Goal: Transaction & Acquisition: Purchase product/service

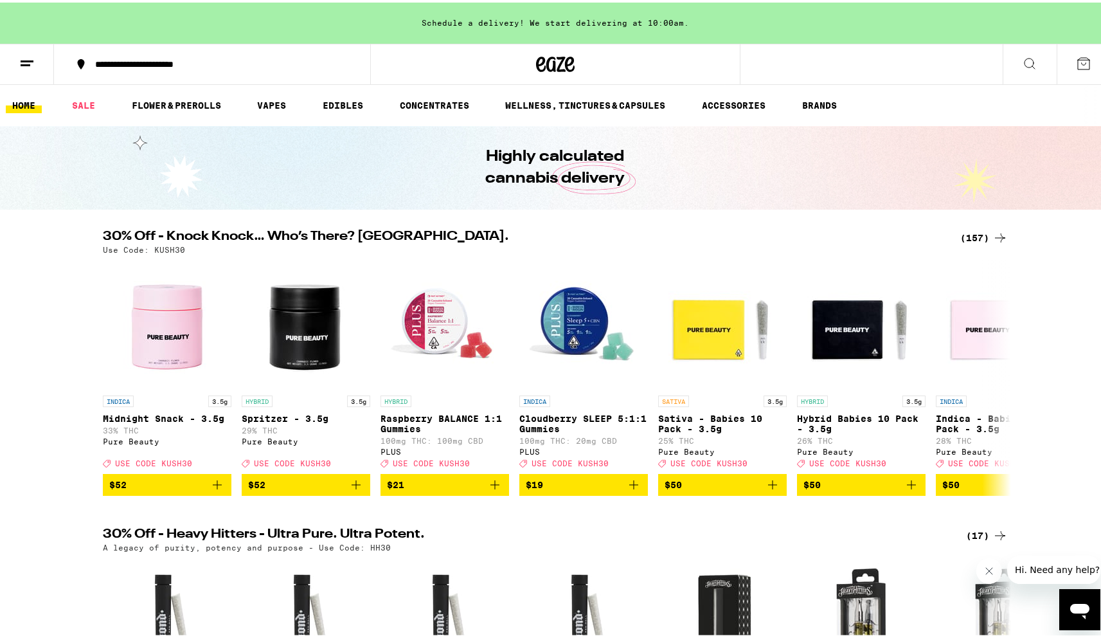
click at [985, 235] on div "(157)" at bounding box center [985, 235] width 48 height 15
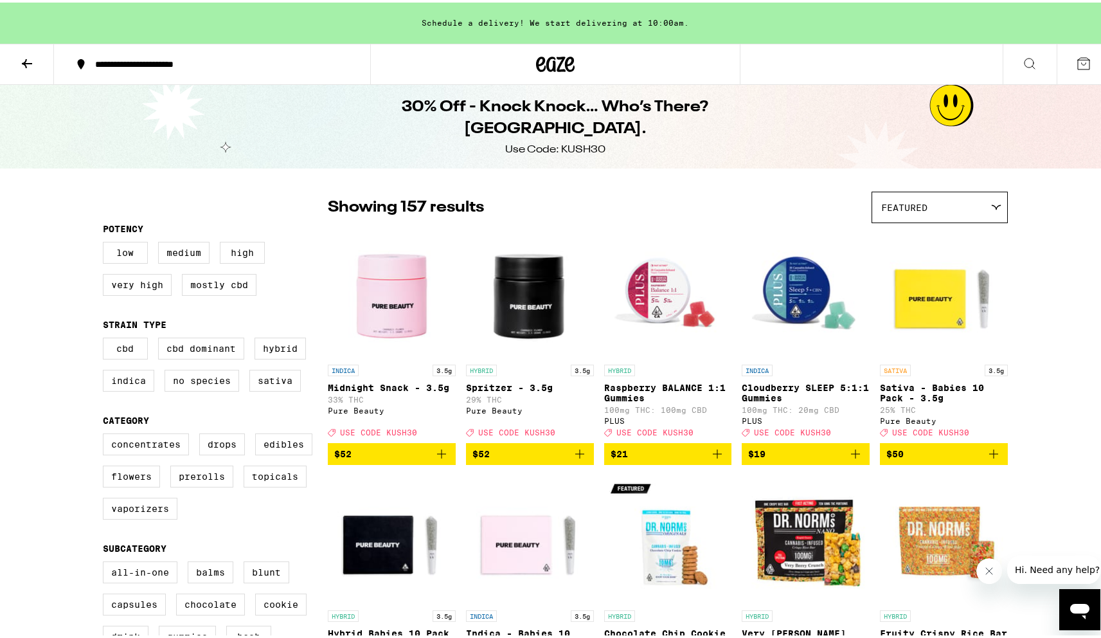
click at [247, 362] on div "CBD CBD Dominant Hybrid Indica No Species Sativa" at bounding box center [215, 367] width 225 height 64
click at [255, 356] on label "Hybrid" at bounding box center [280, 346] width 51 height 22
click at [106, 338] on input "Hybrid" at bounding box center [105, 337] width 1 height 1
checkbox input "true"
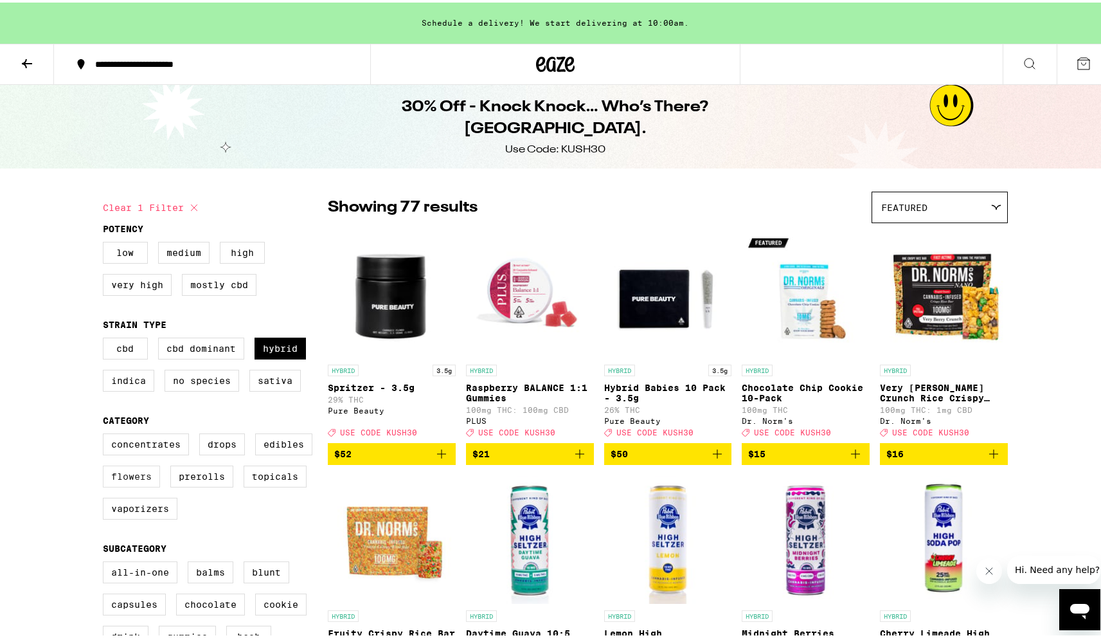
click at [141, 485] on label "Flowers" at bounding box center [131, 474] width 57 height 22
click at [106, 433] on input "Flowers" at bounding box center [105, 433] width 1 height 1
checkbox input "true"
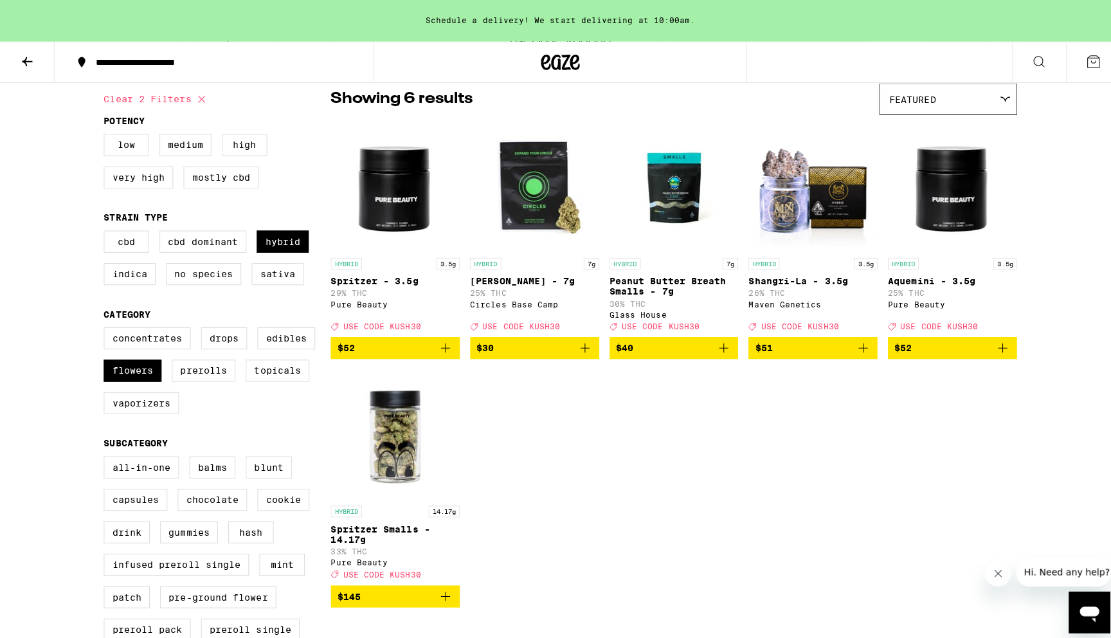
scroll to position [109, 0]
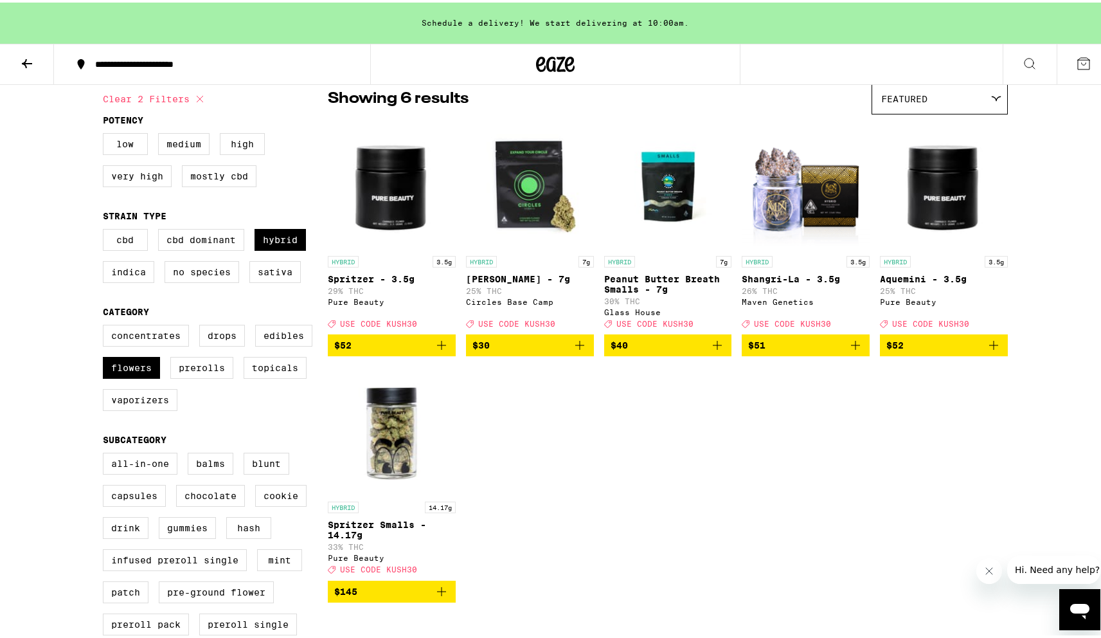
click at [659, 184] on img "Open page for Peanut Butter Breath Smalls - 7g from Glass House" at bounding box center [668, 182] width 128 height 129
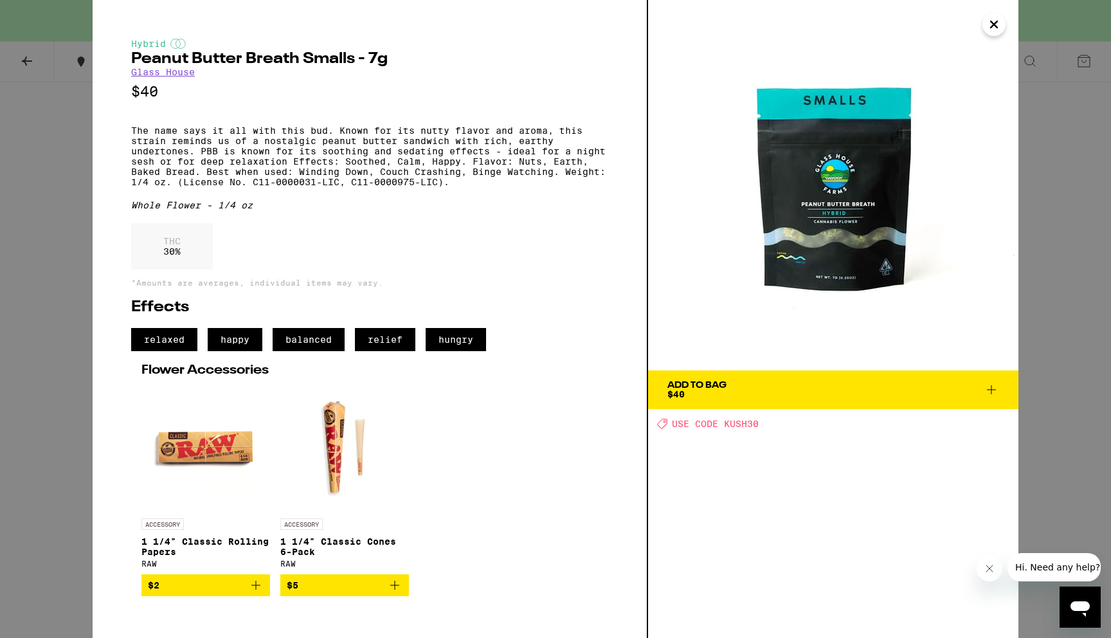
click at [61, 407] on div "Hybrid Peanut Butter Breath Smalls - 7g Glass House $40 The name says it all wi…" at bounding box center [555, 319] width 1111 height 638
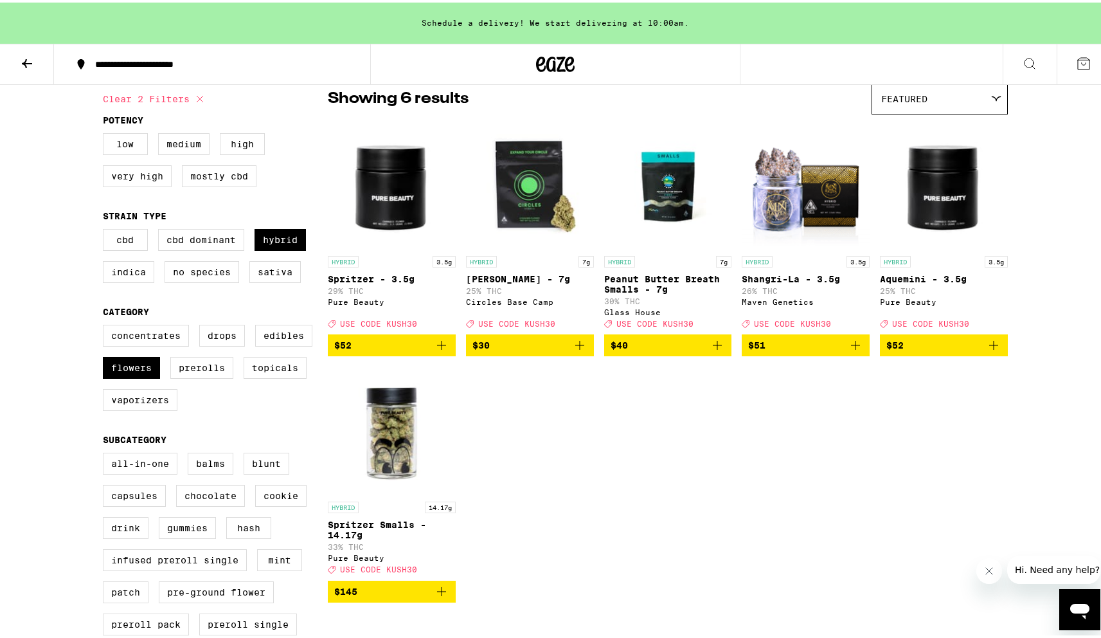
click at [533, 218] on img "Open page for Banana Bliss - 7g from Circles Base Camp" at bounding box center [530, 182] width 128 height 129
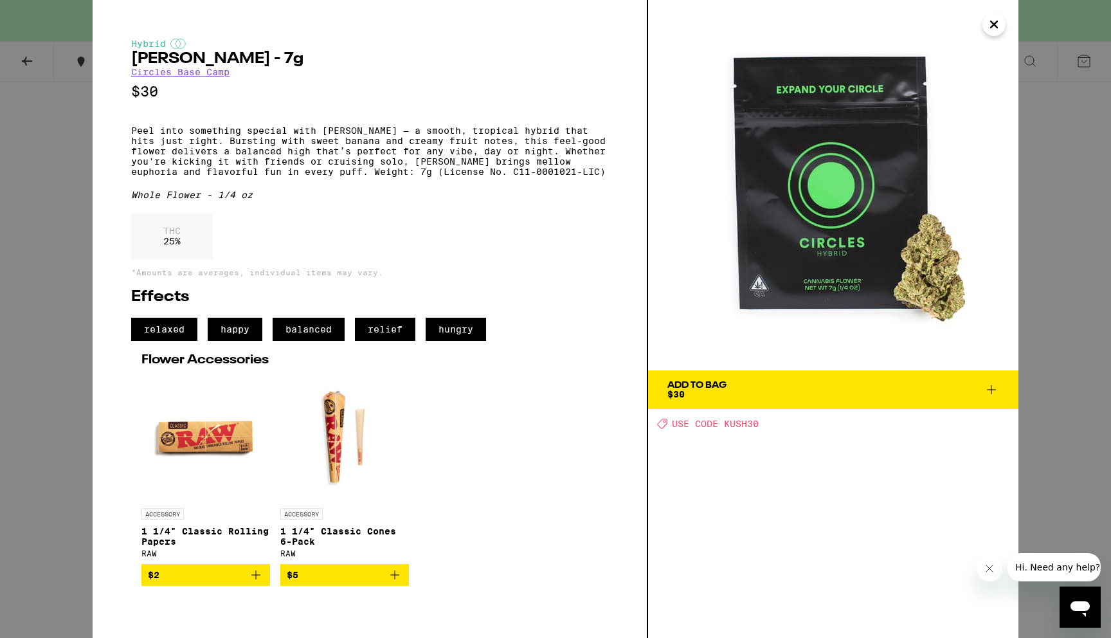
click at [74, 318] on div "Hybrid Banana Bliss - 7g Circles Base Camp $30 Peel into something special with…" at bounding box center [555, 319] width 1111 height 638
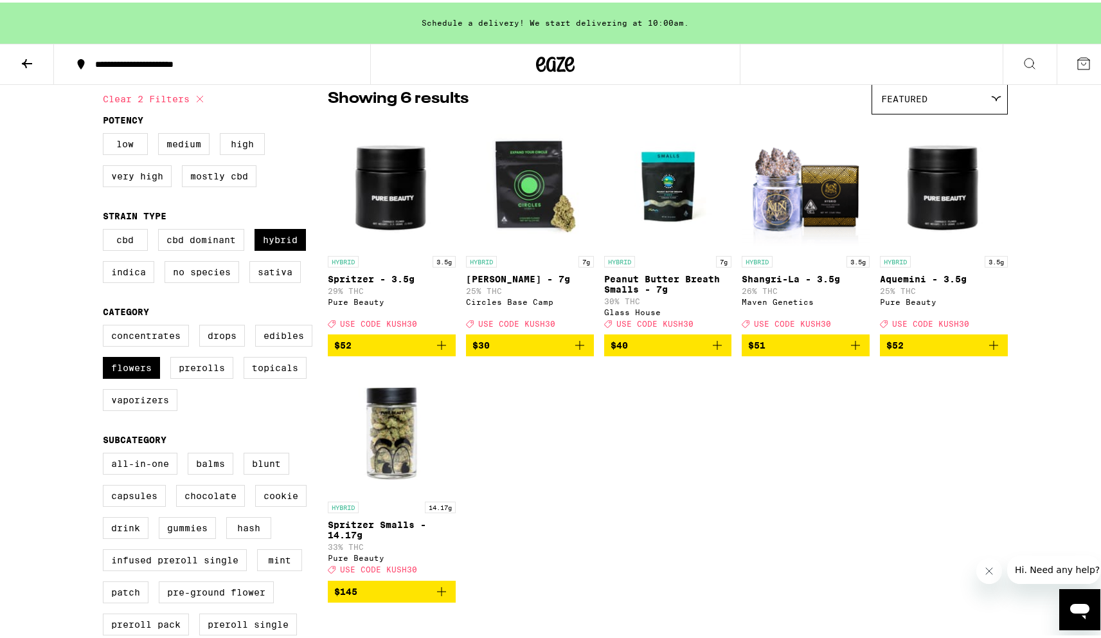
click at [575, 350] on icon "Add to bag" at bounding box center [579, 342] width 15 height 15
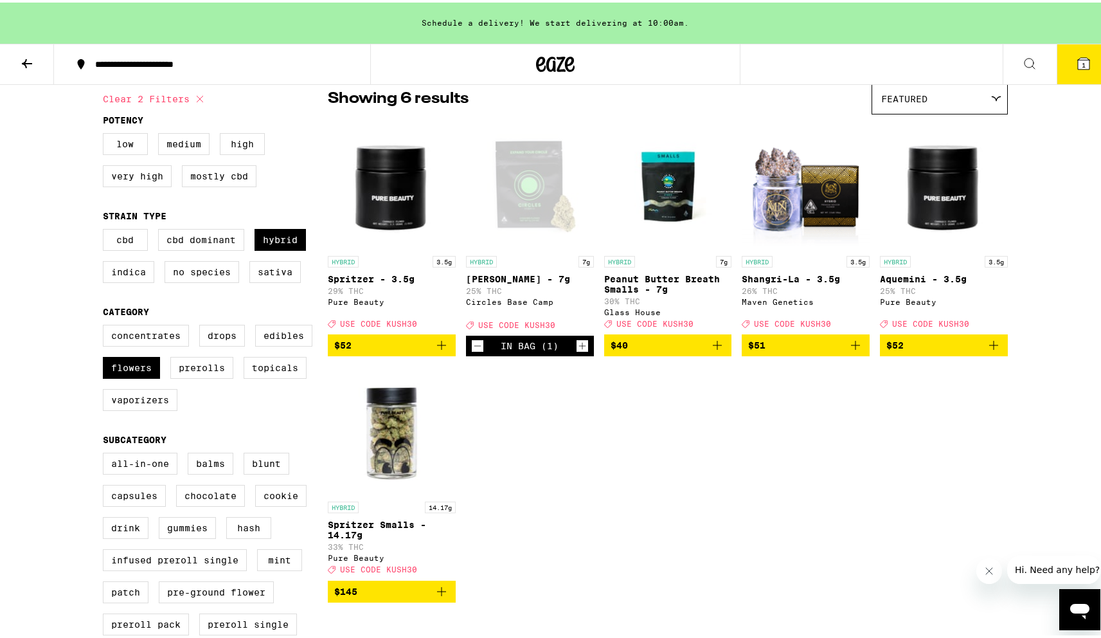
click at [714, 350] on icon "Add to bag" at bounding box center [717, 342] width 15 height 15
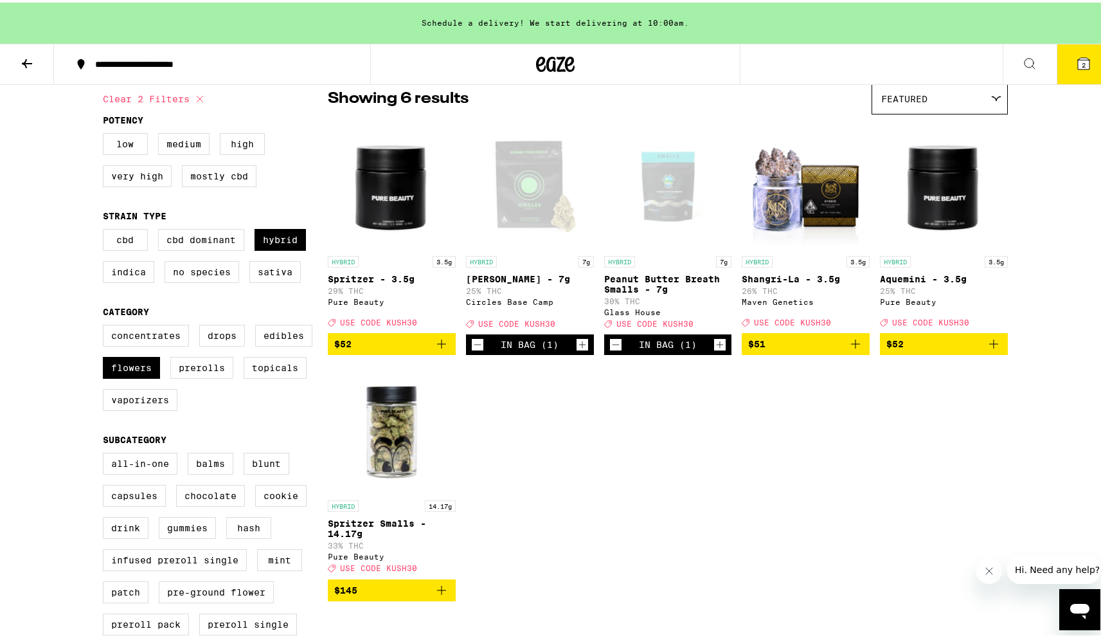
click at [1083, 70] on button "2" at bounding box center [1084, 62] width 54 height 40
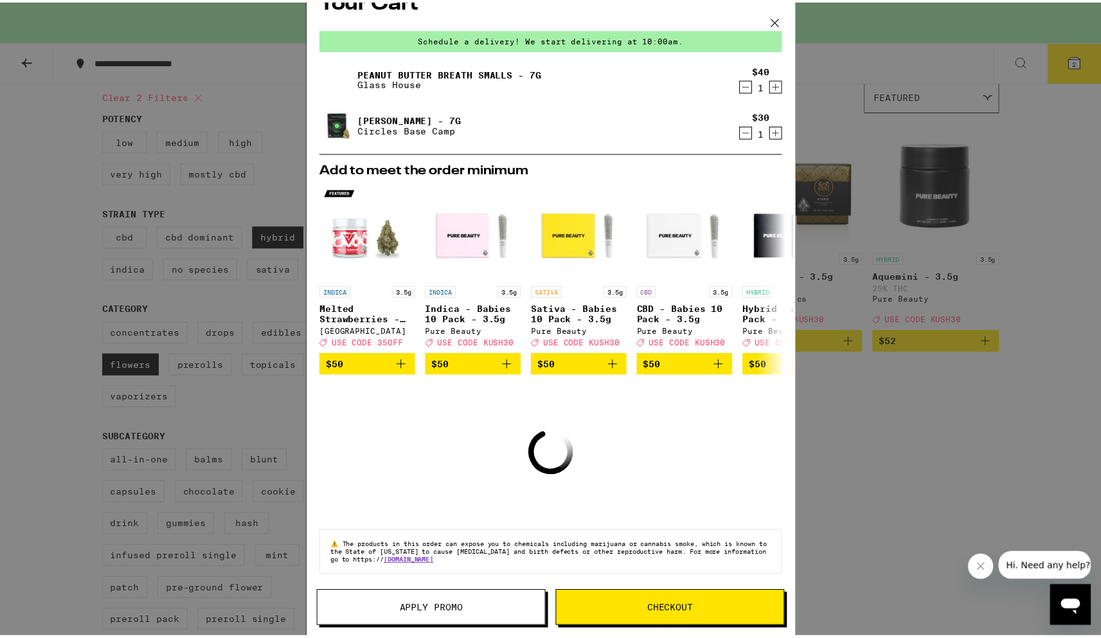
scroll to position [35, 0]
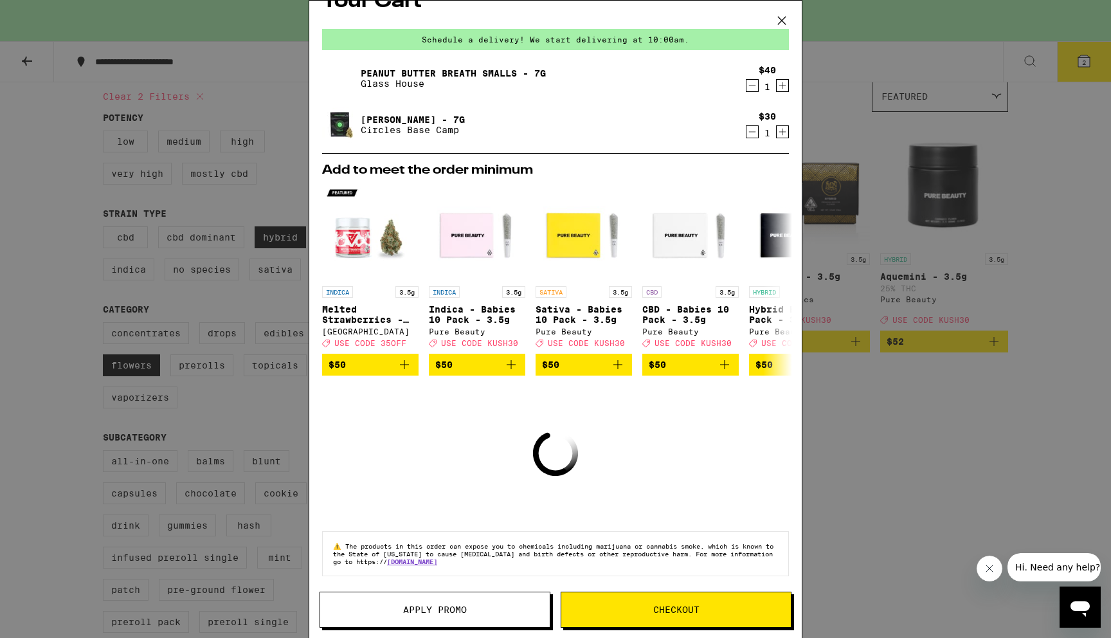
click at [442, 624] on button "Apply Promo" at bounding box center [435, 610] width 231 height 36
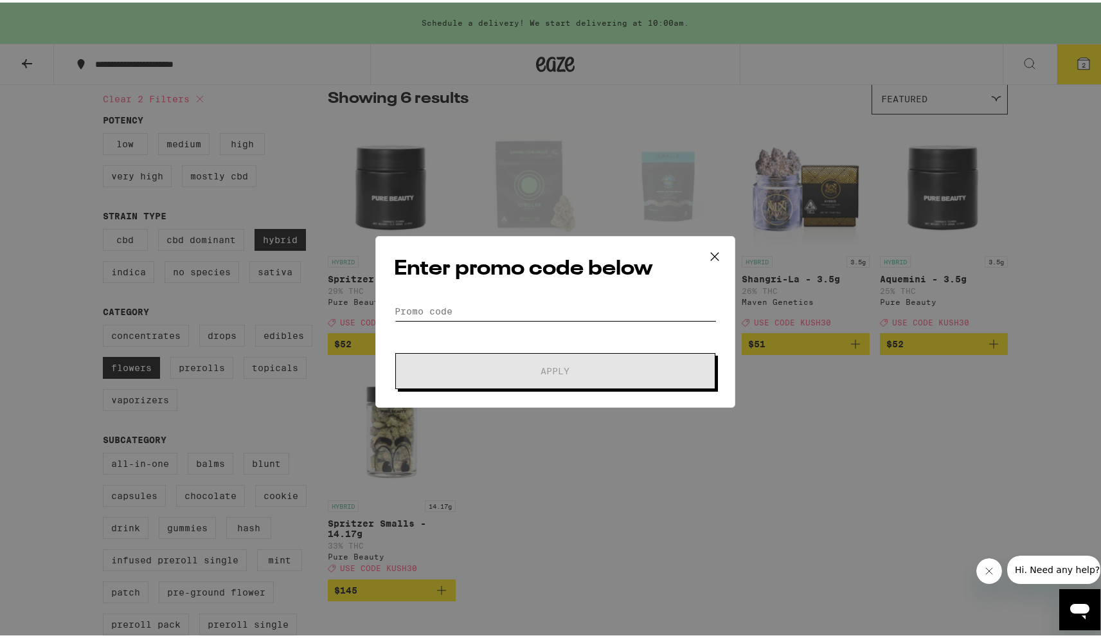
click at [475, 301] on input "Promo Code" at bounding box center [555, 308] width 323 height 19
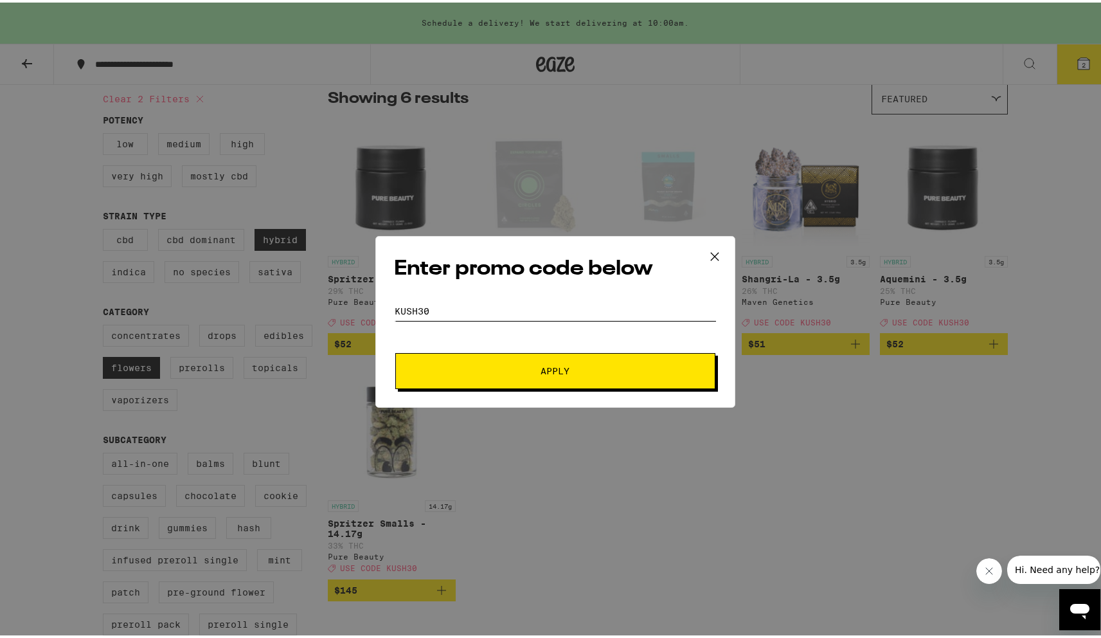
type input "kush30"
drag, startPoint x: 532, startPoint y: 365, endPoint x: 541, endPoint y: 370, distance: 10.4
click at [532, 365] on span "Apply" at bounding box center [555, 368] width 231 height 9
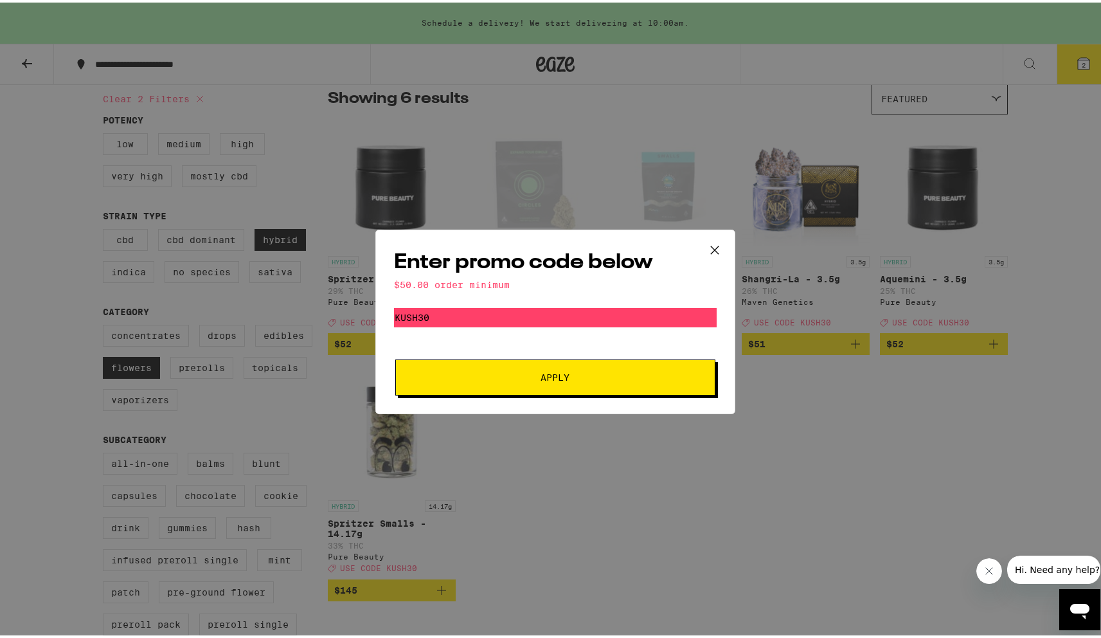
click at [566, 392] on button "Apply" at bounding box center [555, 375] width 320 height 36
click at [714, 242] on icon at bounding box center [714, 247] width 19 height 19
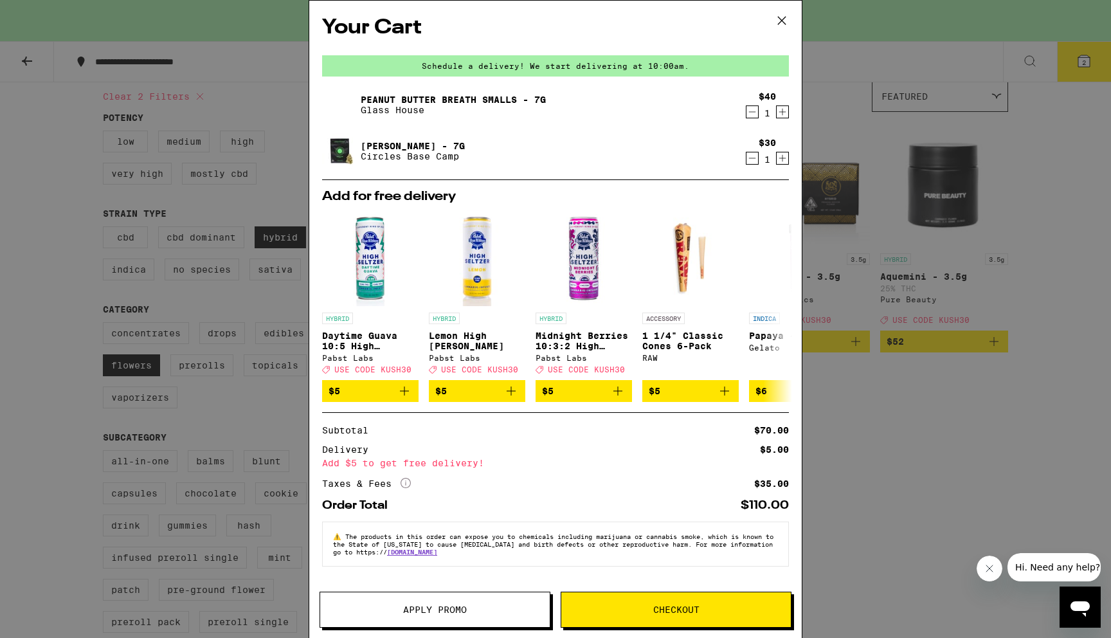
click at [478, 611] on span "Apply Promo" at bounding box center [435, 609] width 230 height 9
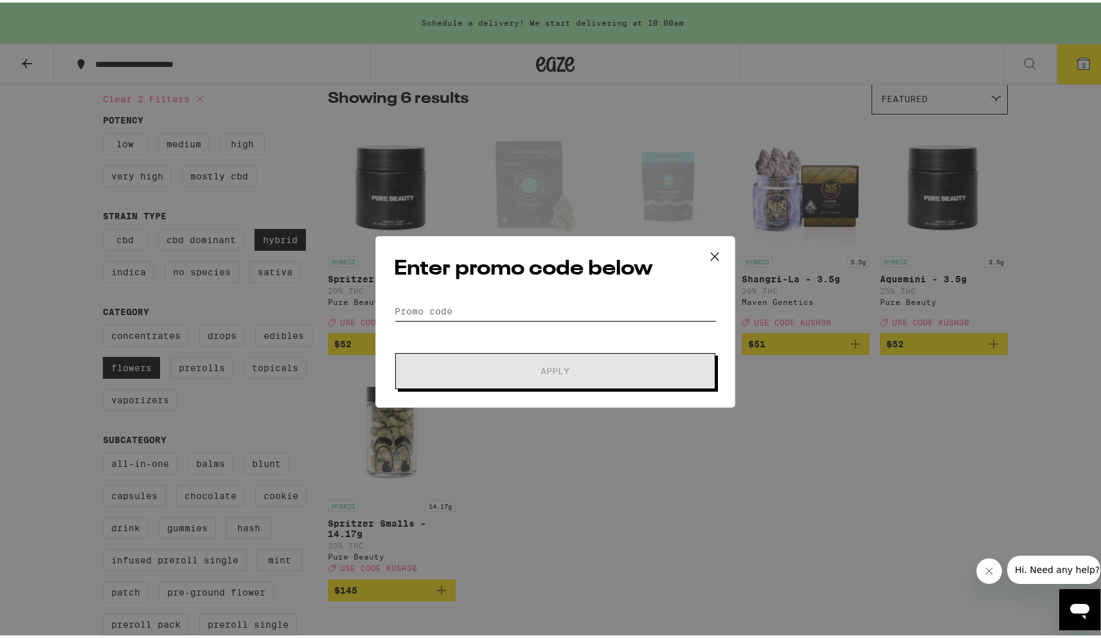
click at [536, 314] on input "Promo Code" at bounding box center [555, 308] width 323 height 19
type input "j"
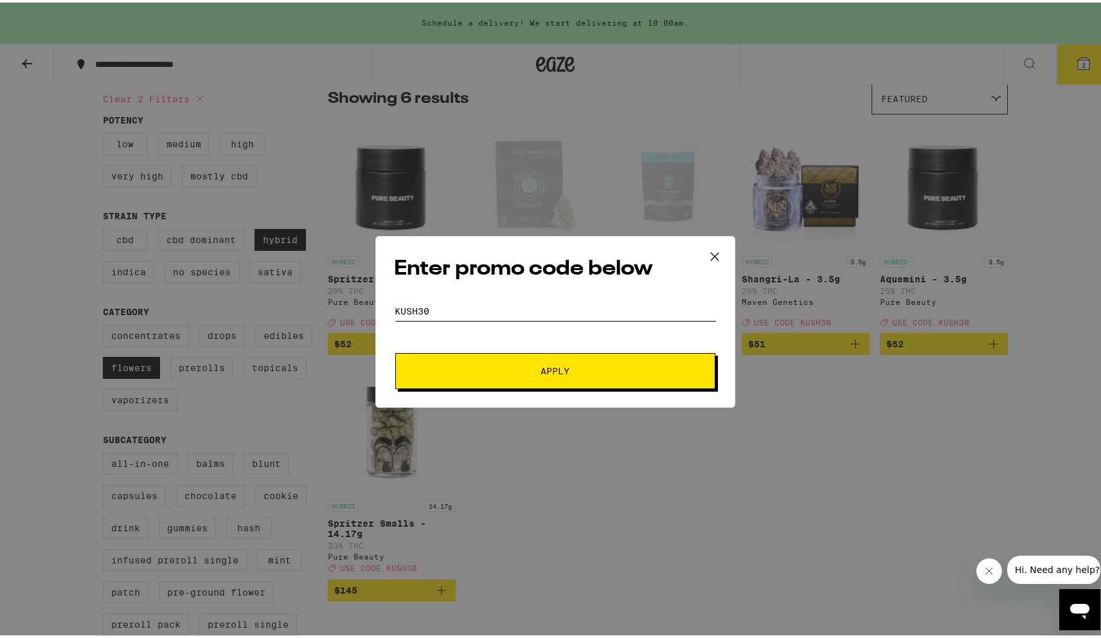
type input "kush30"
click at [574, 365] on span "Apply" at bounding box center [555, 368] width 231 height 9
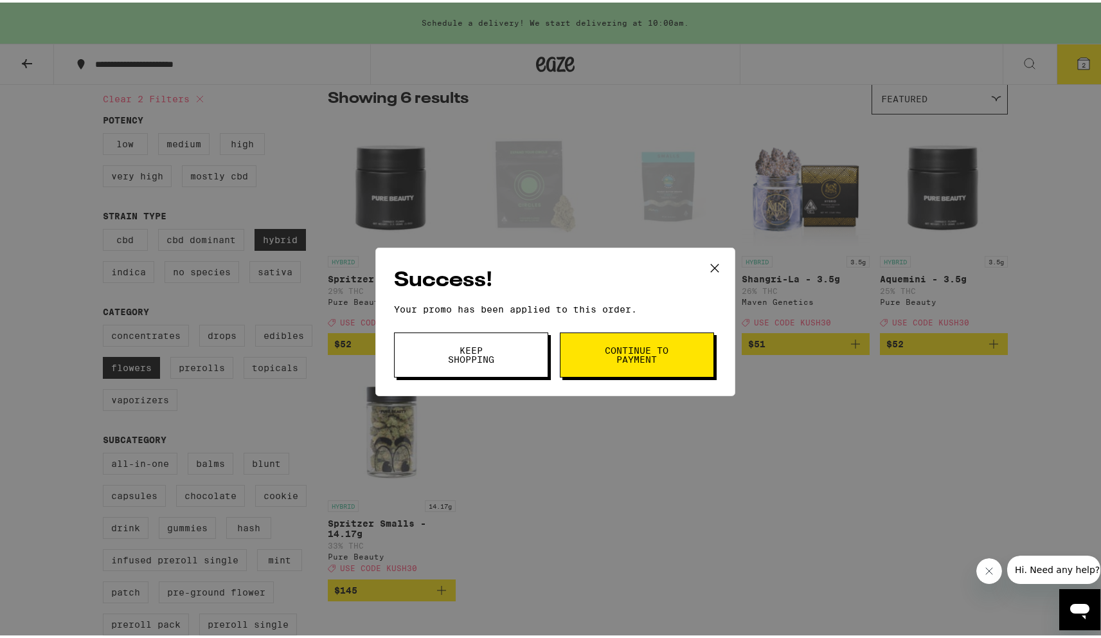
click at [710, 266] on icon at bounding box center [714, 265] width 19 height 19
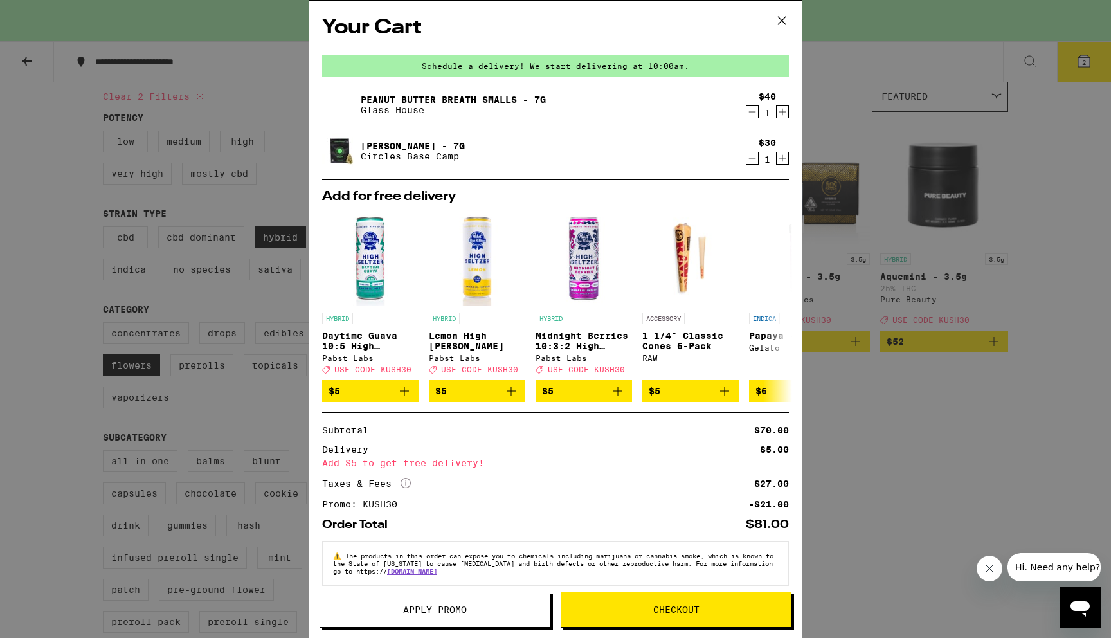
click at [780, 25] on icon at bounding box center [781, 20] width 19 height 19
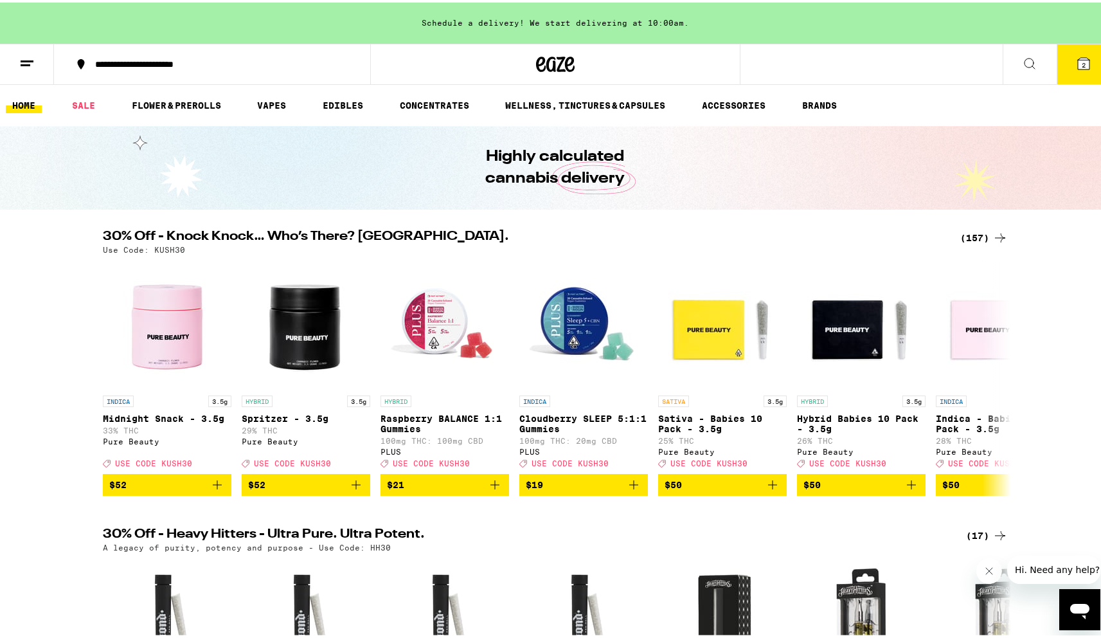
click at [966, 235] on div "(157)" at bounding box center [985, 235] width 48 height 15
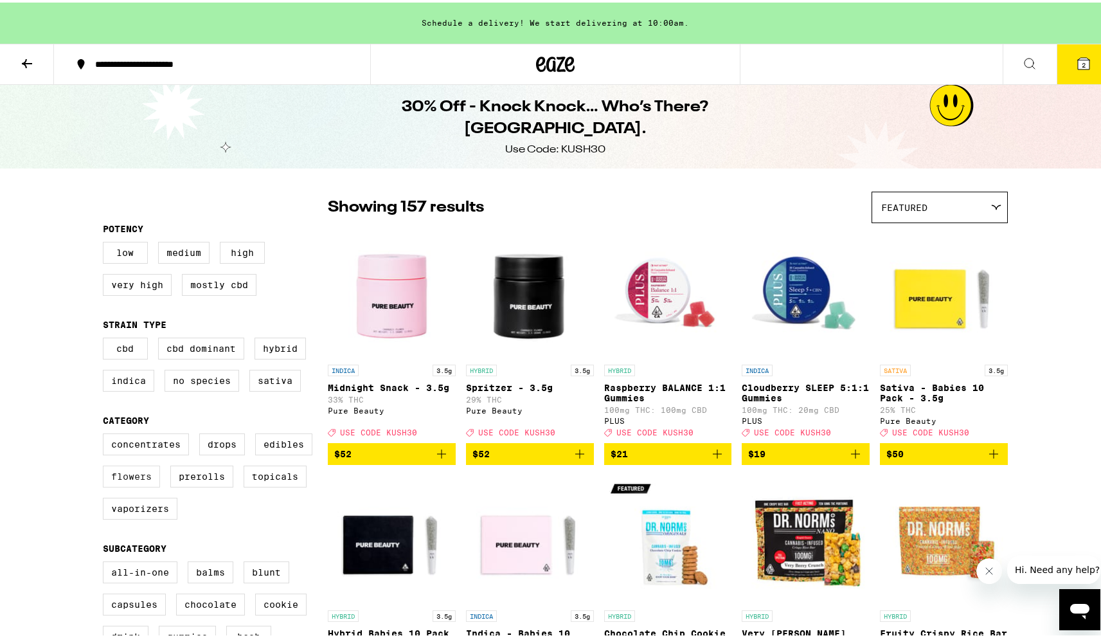
click at [112, 483] on label "Flowers" at bounding box center [131, 474] width 57 height 22
click at [106, 433] on input "Flowers" at bounding box center [105, 433] width 1 height 1
checkbox input "true"
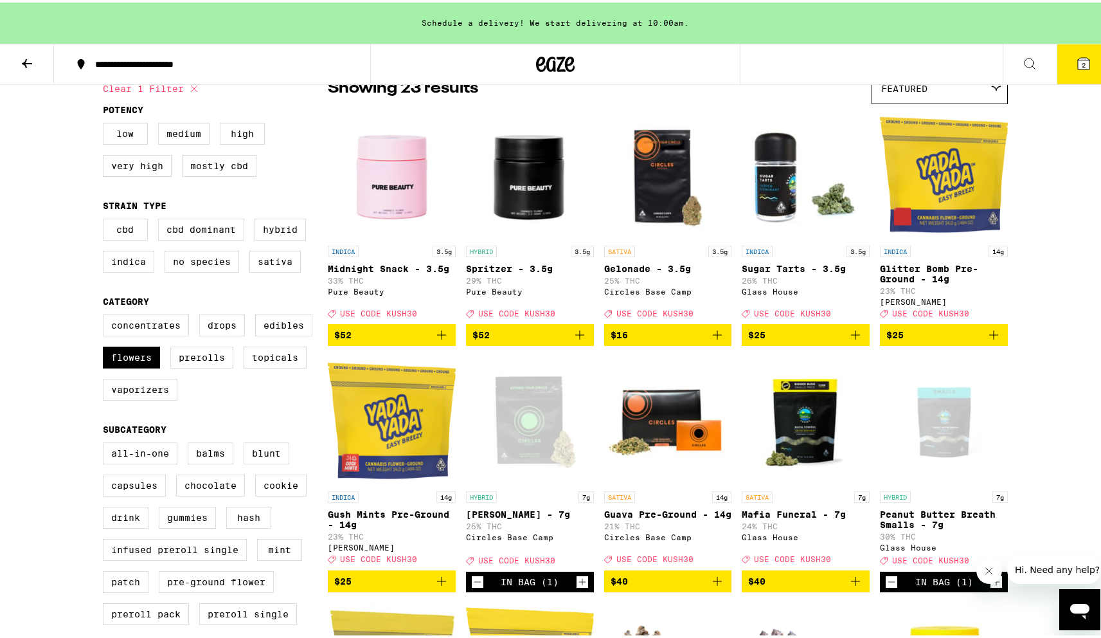
scroll to position [275, 0]
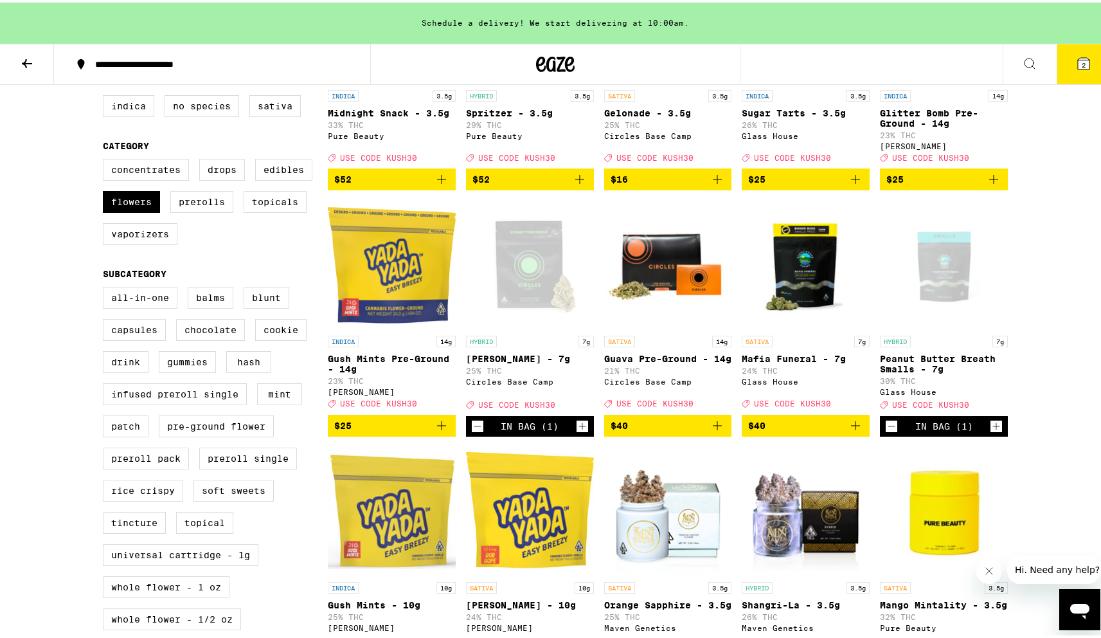
click at [886, 431] on icon "Decrement" at bounding box center [892, 423] width 12 height 15
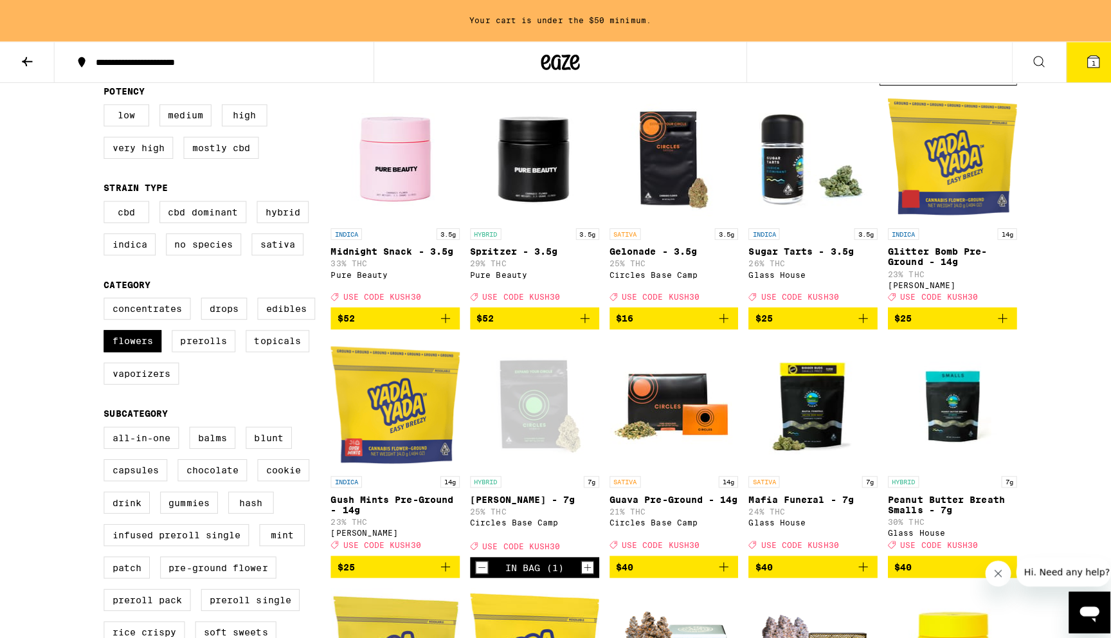
scroll to position [117, 0]
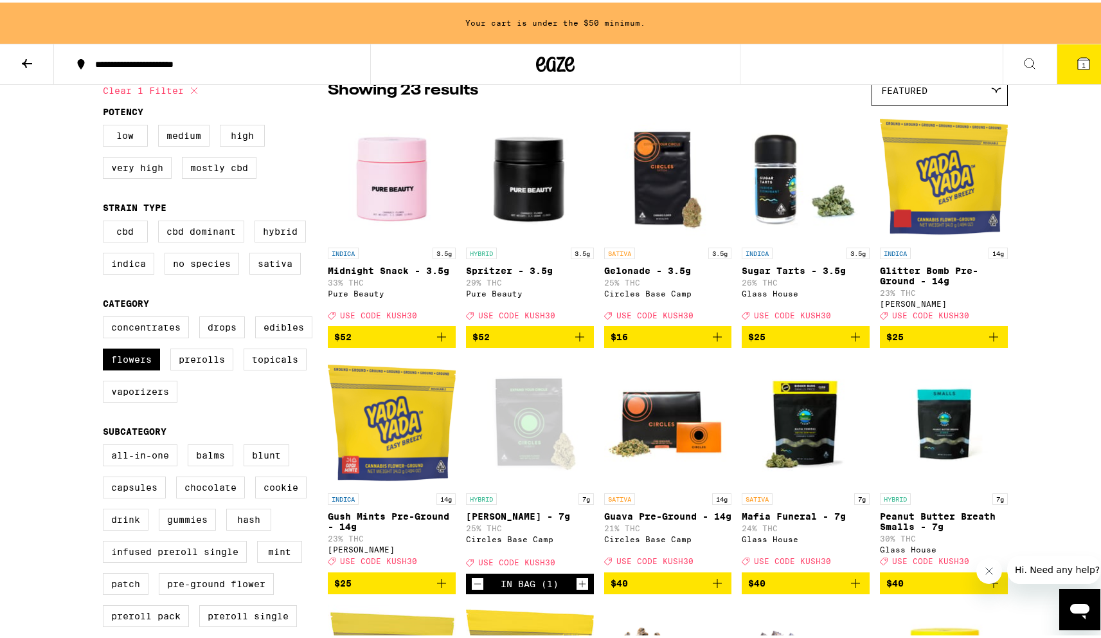
click at [671, 165] on img "Open page for Gelonade - 3.5g from Circles Base Camp" at bounding box center [668, 174] width 128 height 129
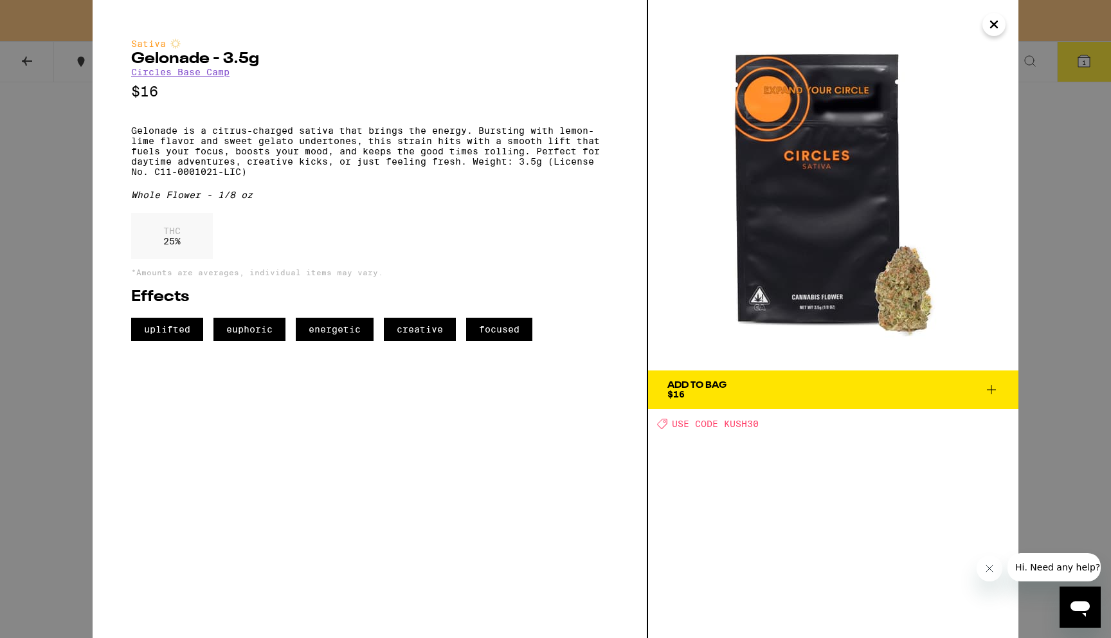
click at [992, 26] on icon "Close" at bounding box center [994, 24] width 6 height 6
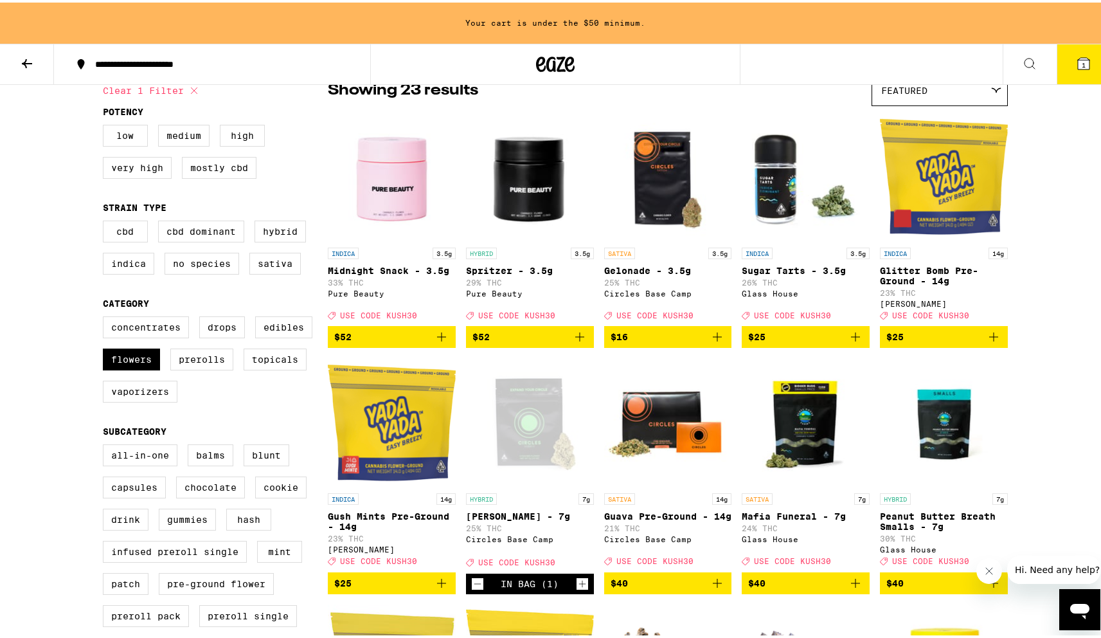
click at [714, 342] on icon "Add to bag" at bounding box center [717, 334] width 15 height 15
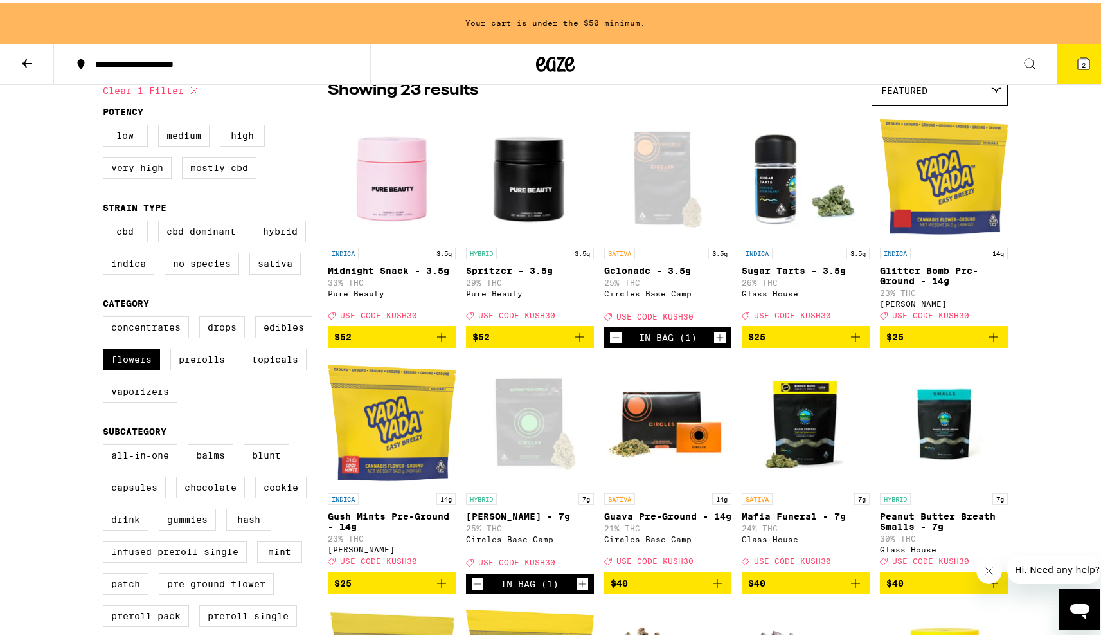
click at [719, 343] on icon "Increment" at bounding box center [720, 334] width 12 height 15
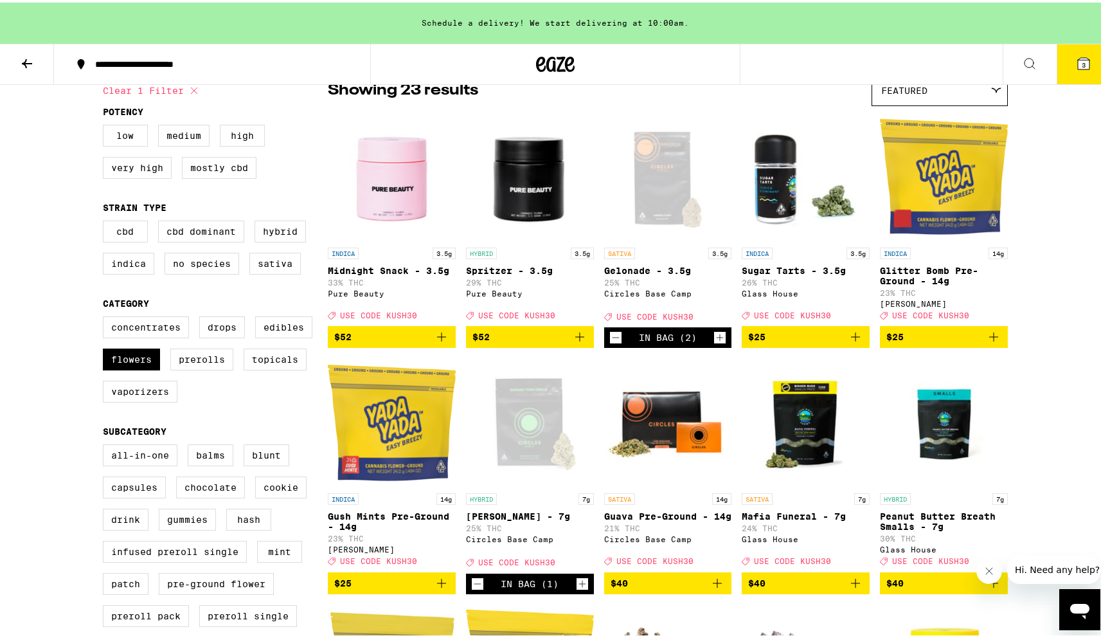
click at [1067, 70] on button "3" at bounding box center [1084, 62] width 54 height 40
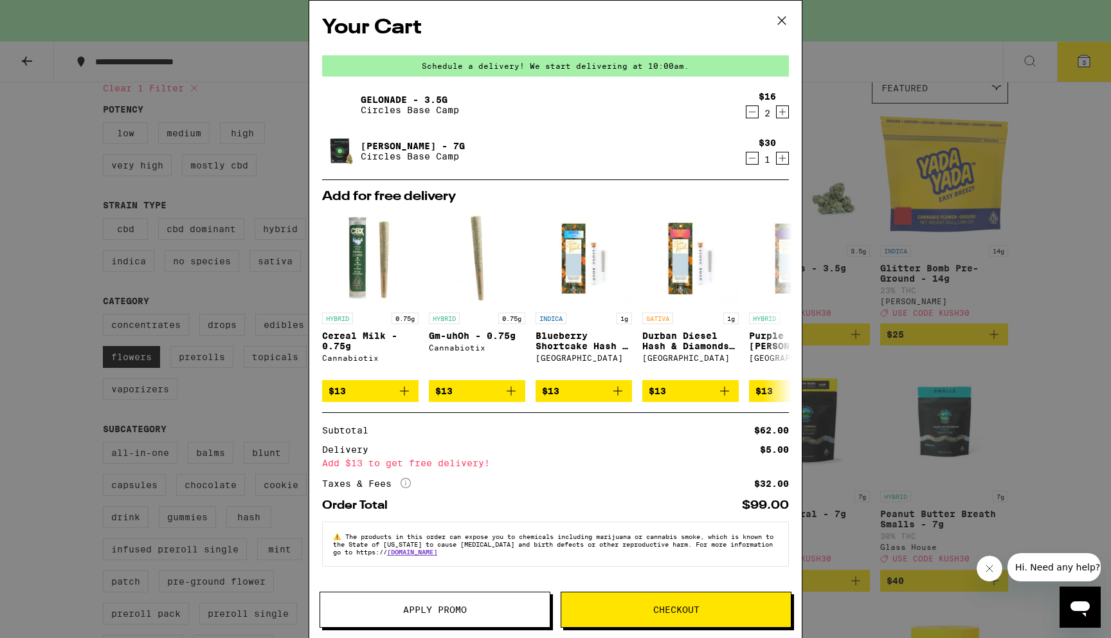
click at [457, 614] on span "Apply Promo" at bounding box center [435, 609] width 64 height 9
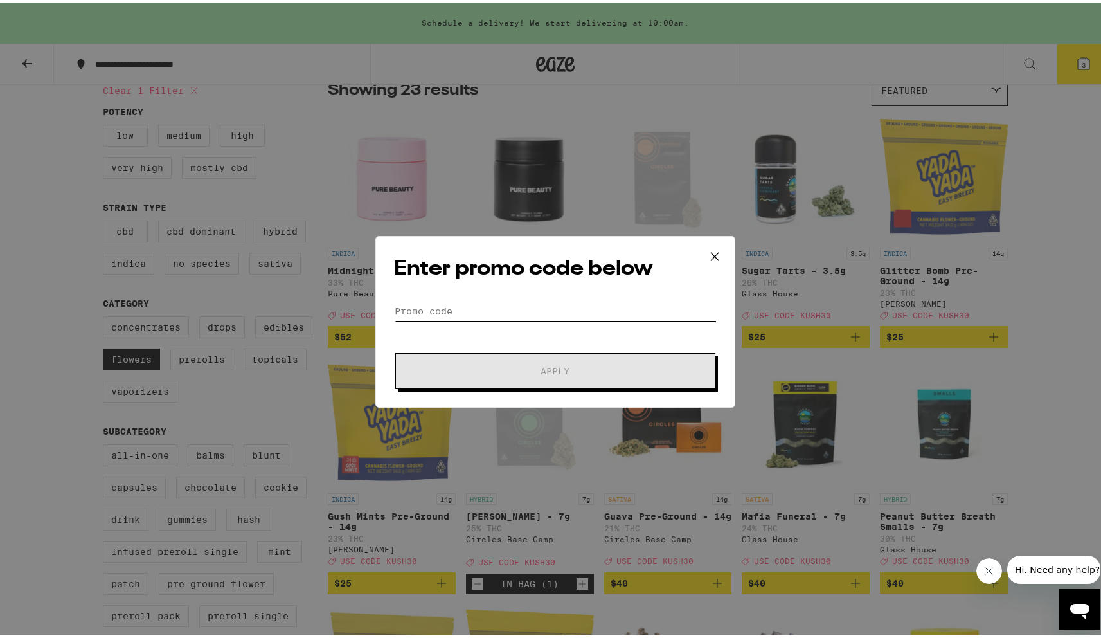
click at [481, 305] on input "Promo Code" at bounding box center [555, 308] width 323 height 19
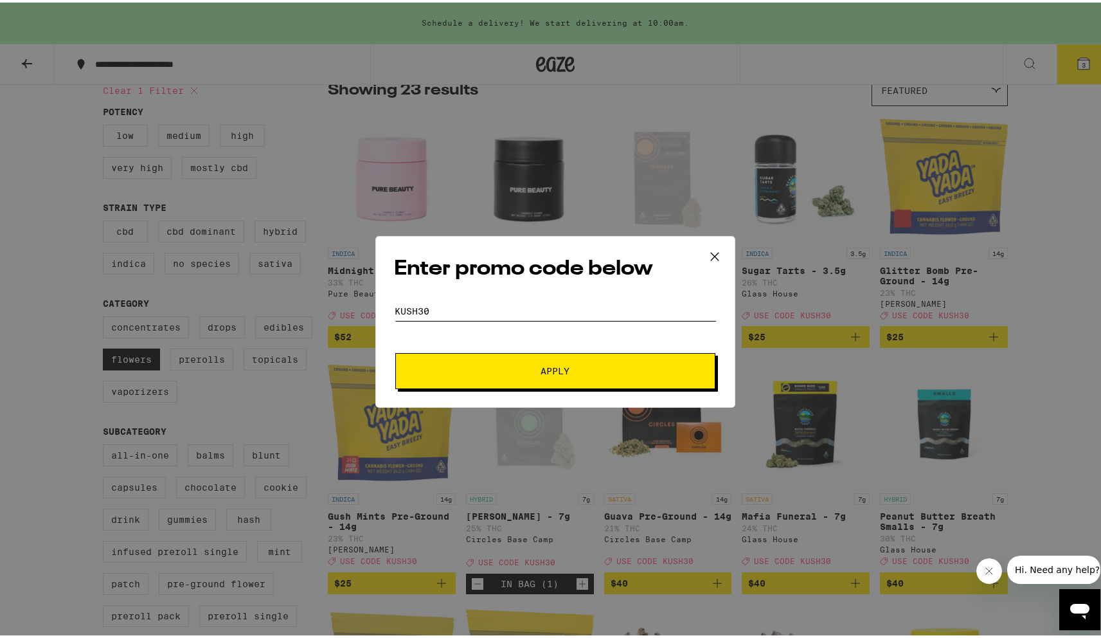
type input "kush30"
click at [541, 354] on button "Apply" at bounding box center [555, 368] width 320 height 36
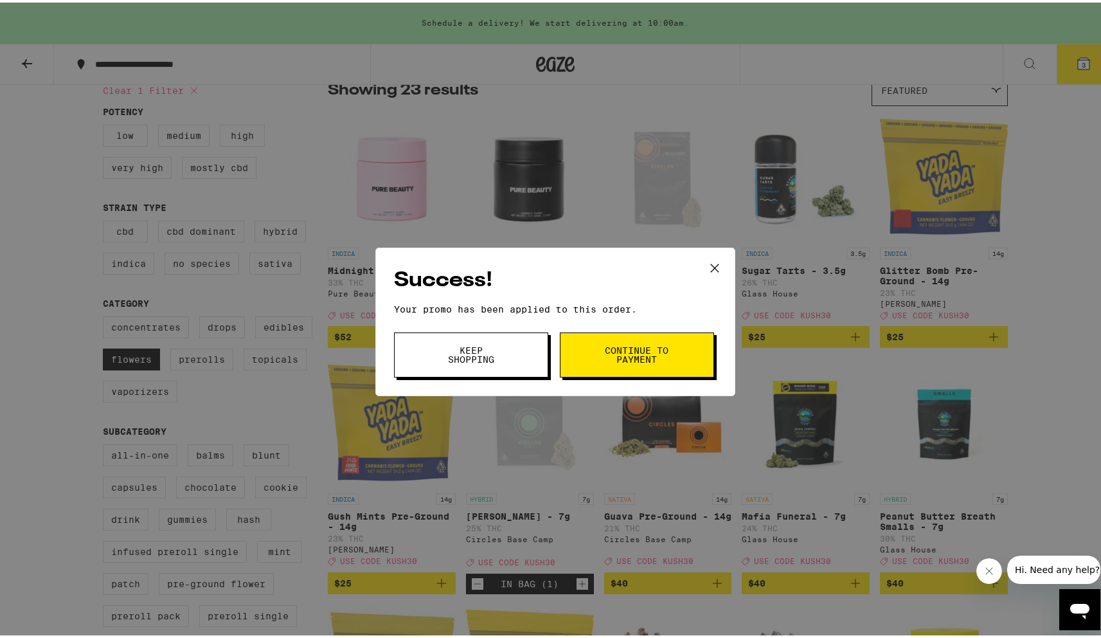
click at [717, 269] on icon at bounding box center [714, 265] width 19 height 19
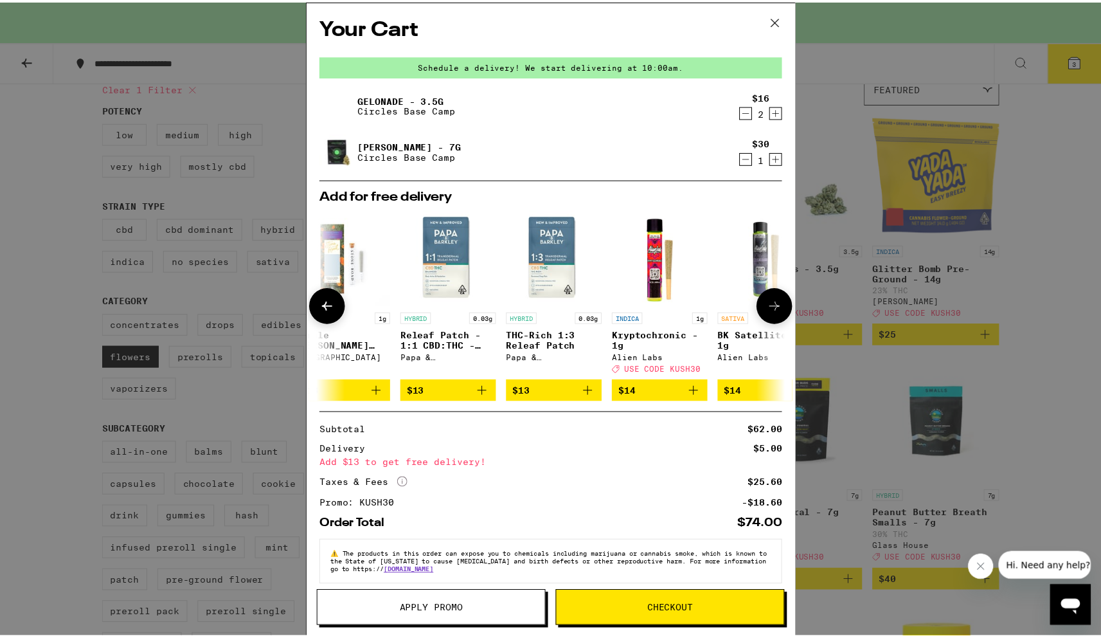
scroll to position [0, 610]
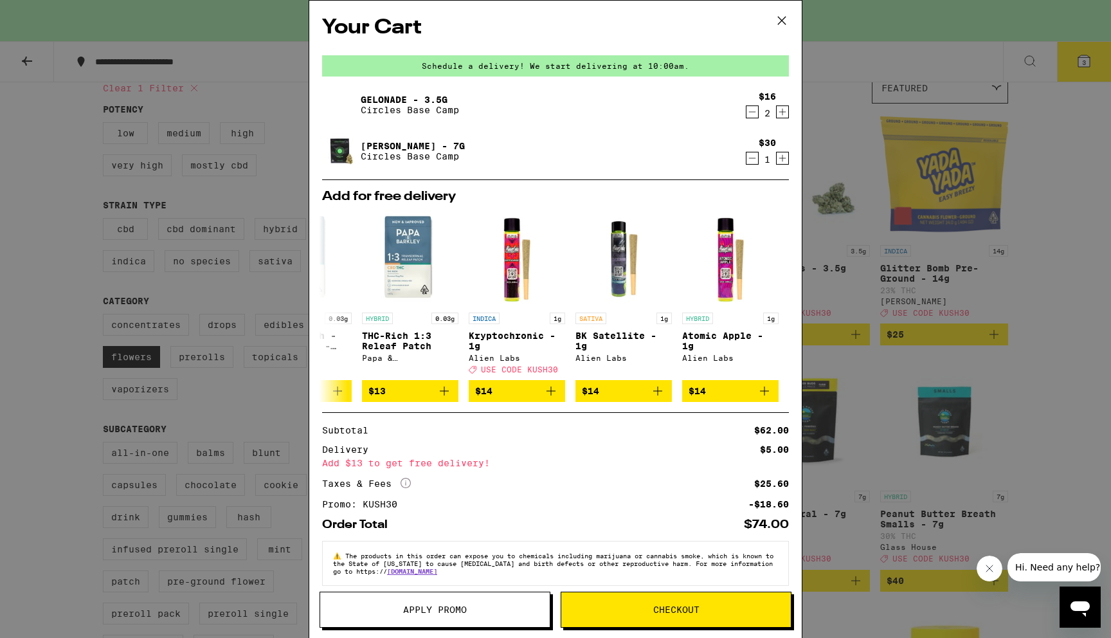
click at [784, 17] on icon at bounding box center [782, 21] width 8 height 8
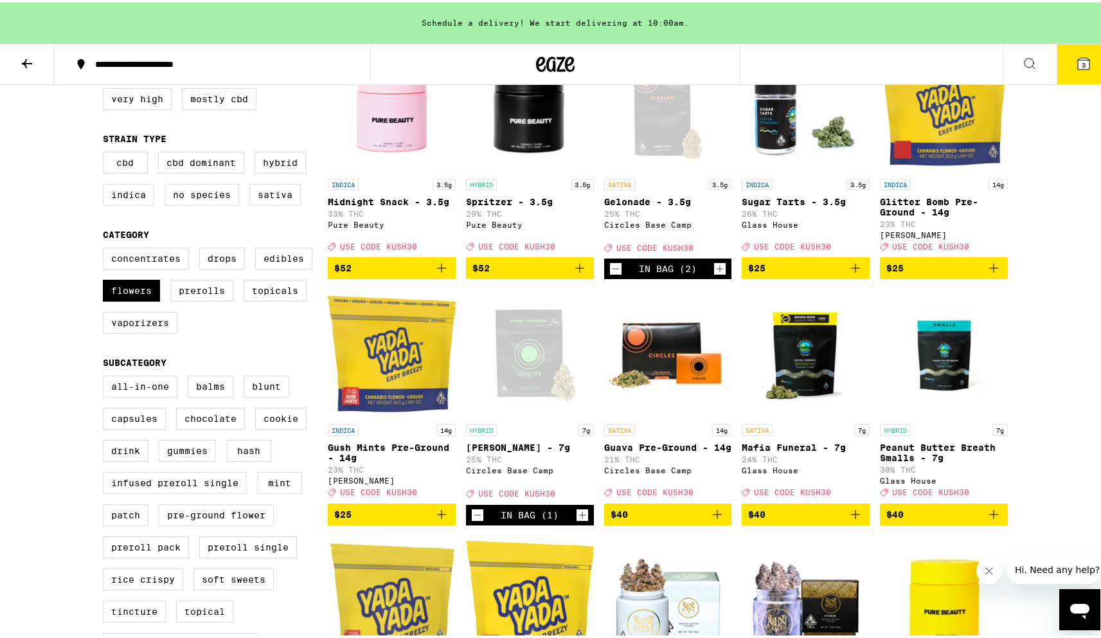
scroll to position [179, 0]
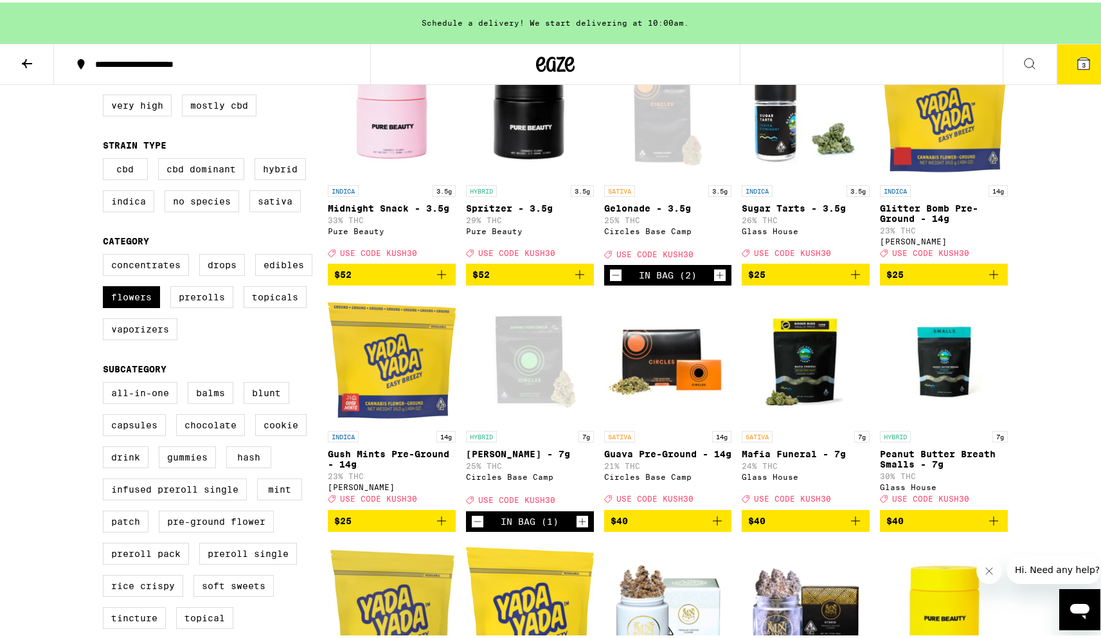
click at [816, 361] on img "Open page for Mafia Funeral - 7g from Glass House" at bounding box center [806, 357] width 128 height 129
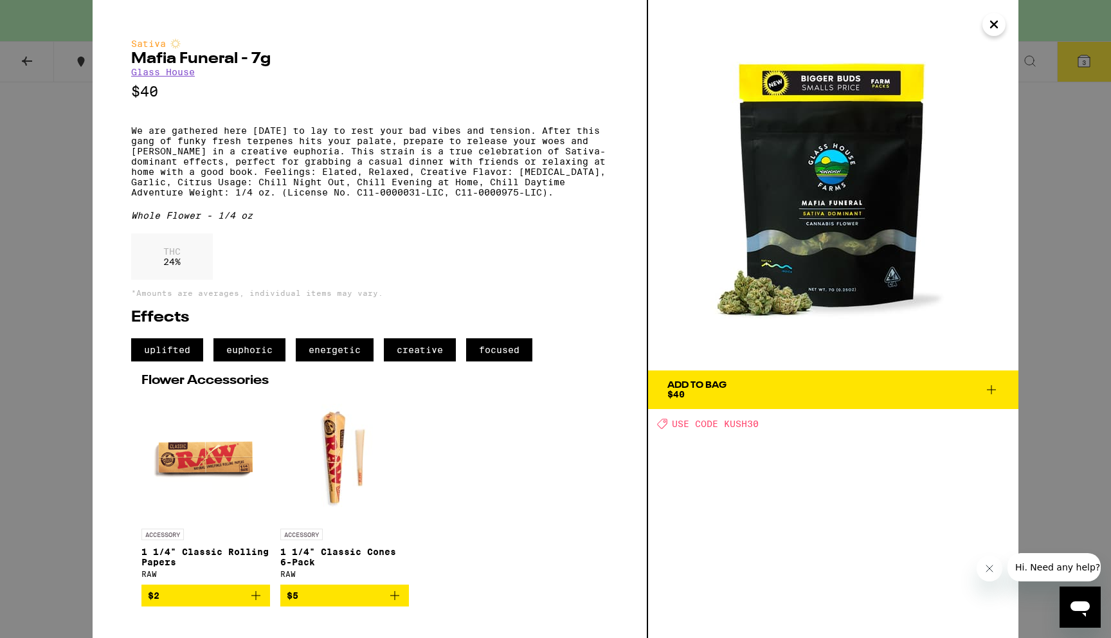
click at [993, 24] on icon "Close" at bounding box center [994, 24] width 6 height 6
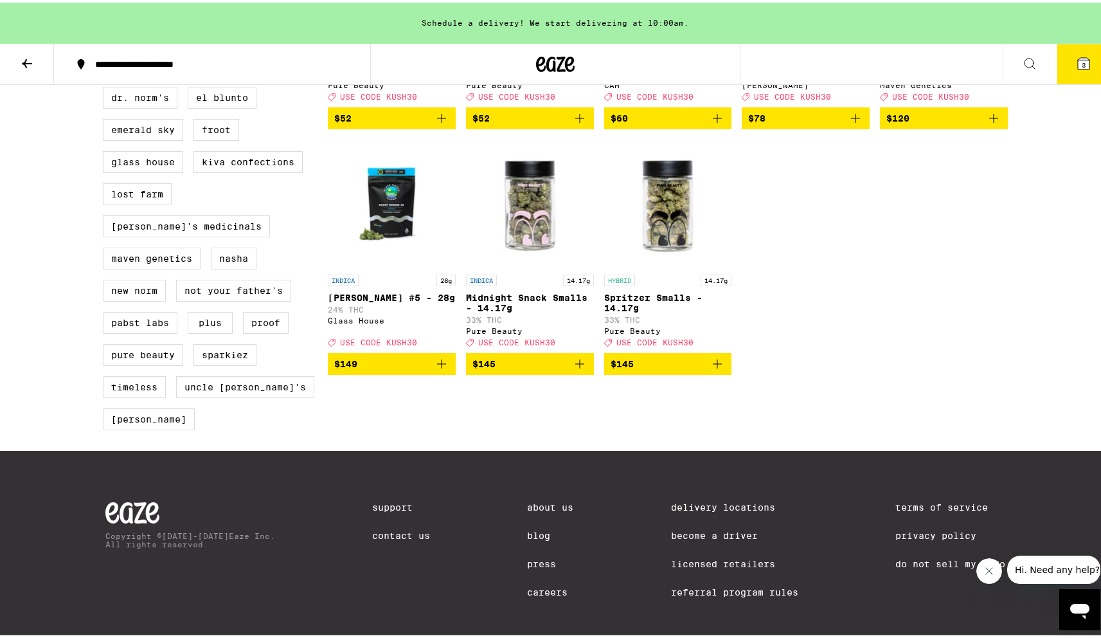
scroll to position [774, 0]
